Goal: Navigation & Orientation: Find specific page/section

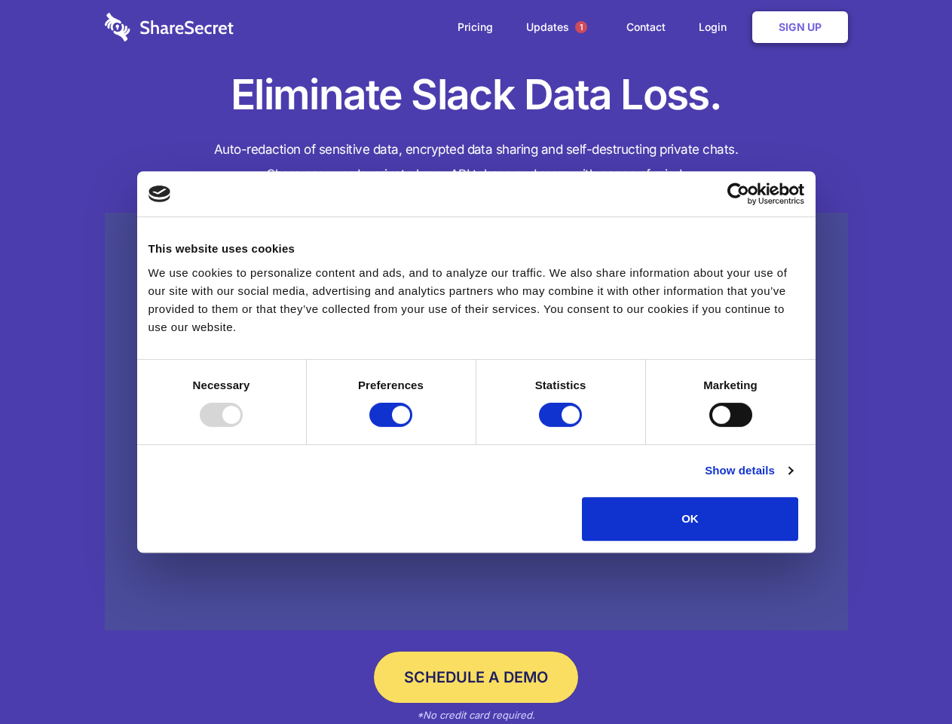
click at [243, 427] on div at bounding box center [221, 415] width 43 height 24
click at [412, 427] on input "Preferences" at bounding box center [390, 415] width 43 height 24
checkbox input "false"
click at [562, 427] on input "Statistics" at bounding box center [560, 415] width 43 height 24
checkbox input "false"
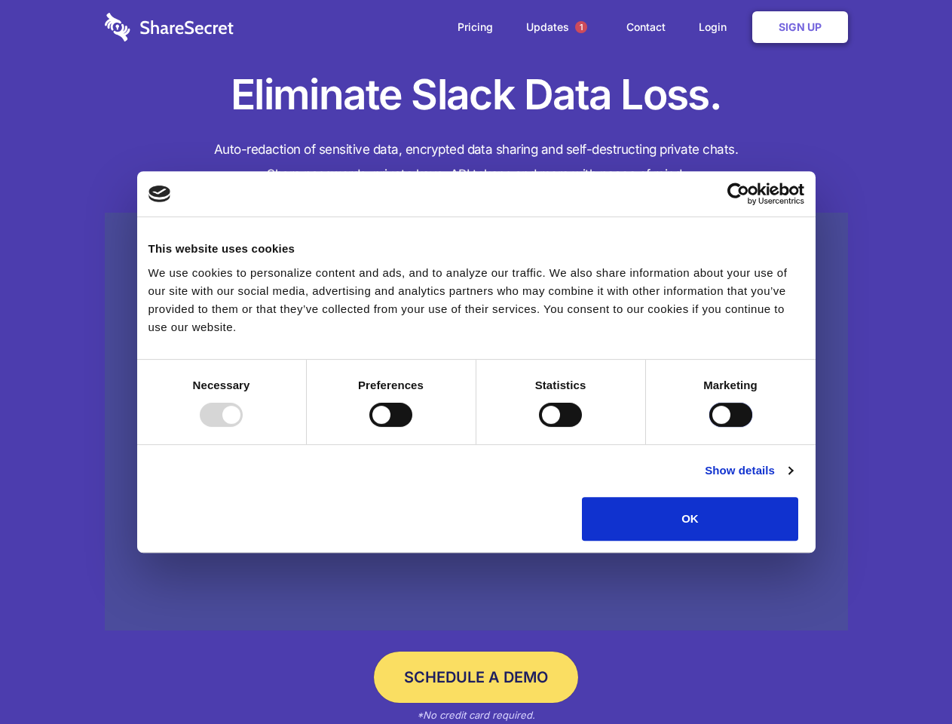
click at [709, 427] on input "Marketing" at bounding box center [730, 415] width 43 height 24
checkbox input "true"
click at [792, 479] on link "Show details" at bounding box center [748, 470] width 87 height 18
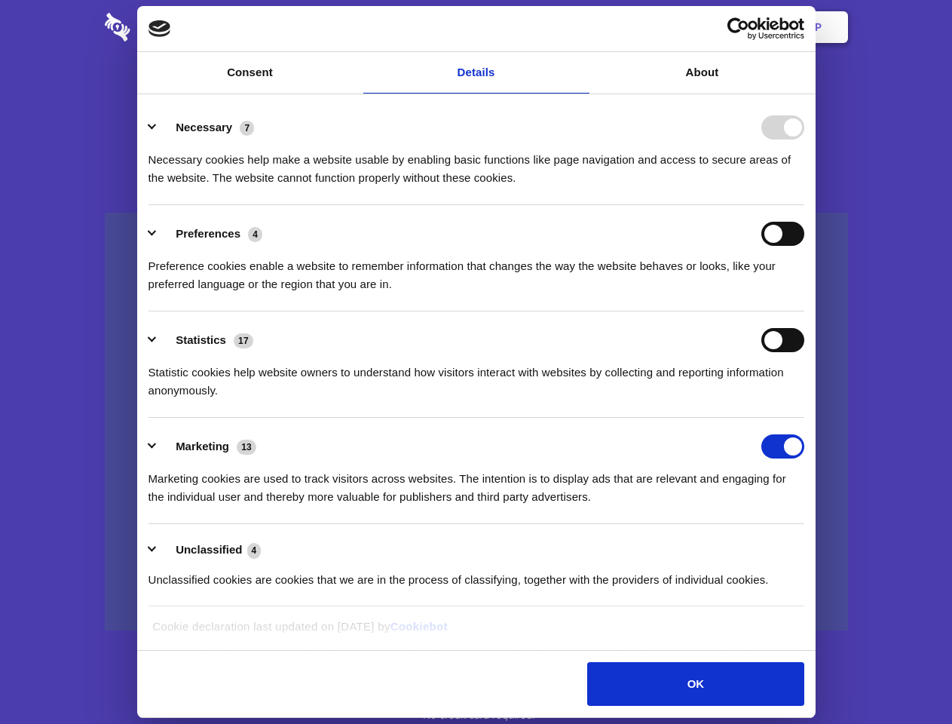
click at [804, 205] on li "Necessary 7 Necessary cookies help make a website usable by enabling basic func…" at bounding box center [477, 152] width 656 height 106
click at [580, 27] on span "1" at bounding box center [581, 27] width 12 height 12
